Goal: Browse casually

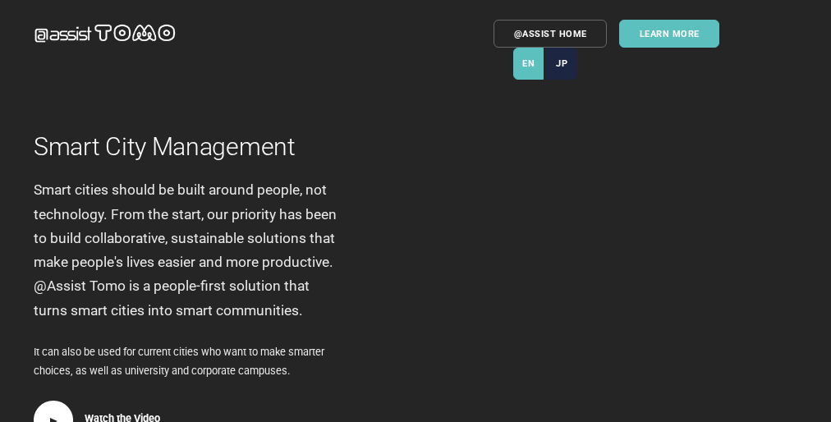
click at [416, 211] on div at bounding box center [624, 268] width 416 height 537
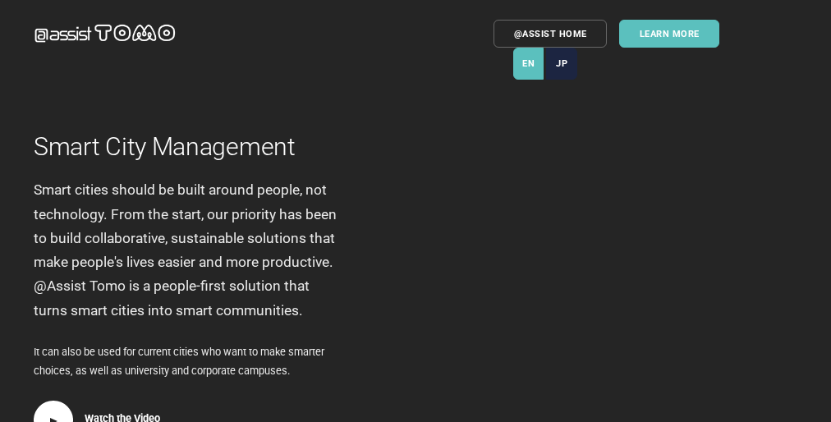
click at [416, 211] on div at bounding box center [624, 268] width 416 height 537
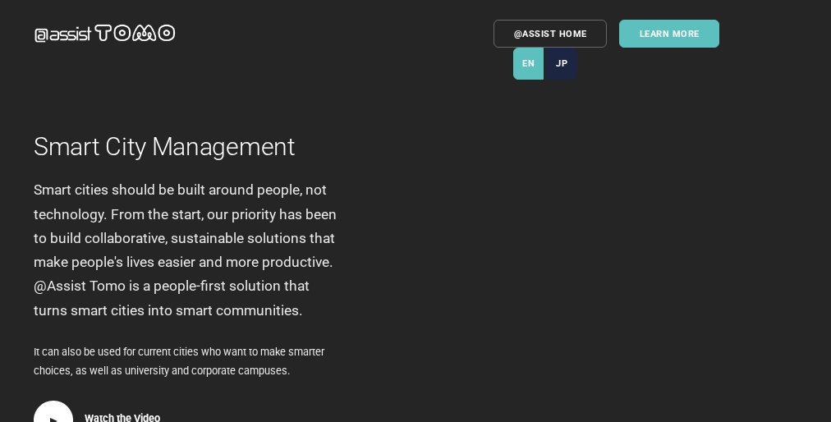
click at [416, 211] on div at bounding box center [624, 268] width 416 height 537
